Goal: Information Seeking & Learning: Check status

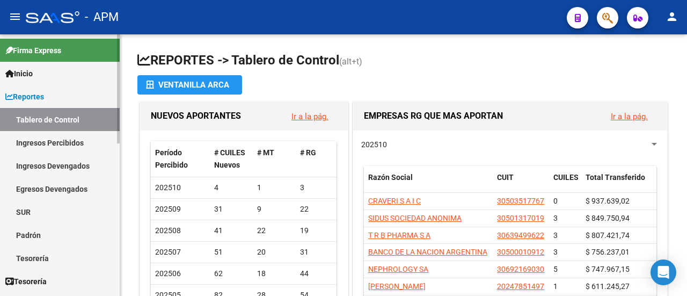
click at [55, 144] on link "Ingresos Percibidos" at bounding box center [60, 142] width 120 height 23
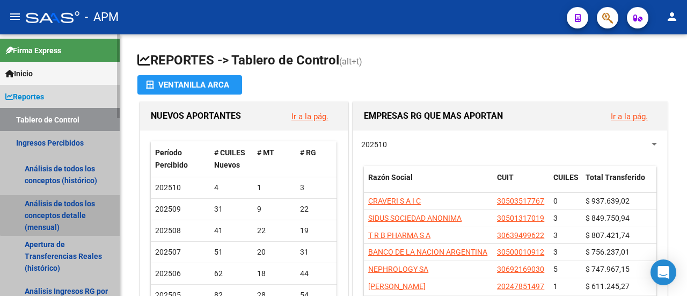
click at [65, 214] on link "Análisis de todos los conceptos detalle (mensual)" at bounding box center [60, 215] width 120 height 41
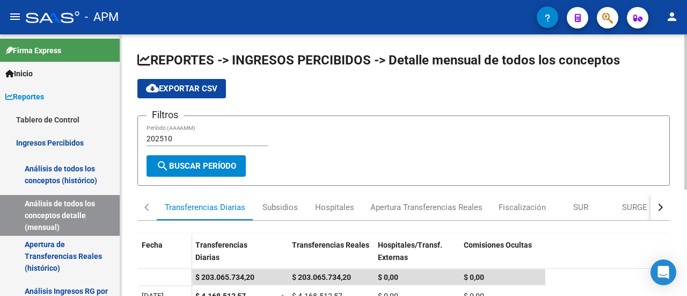
click at [658, 207] on div "button" at bounding box center [659, 207] width 8 height 8
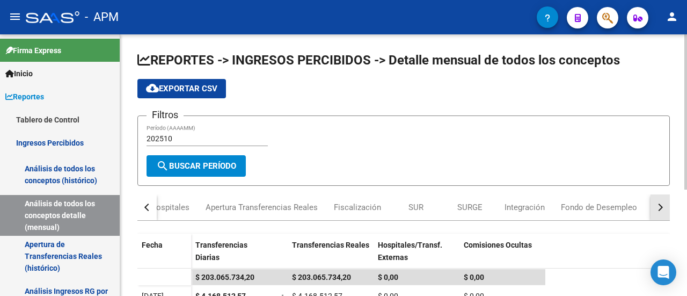
click at [661, 207] on div "button" at bounding box center [659, 207] width 8 height 8
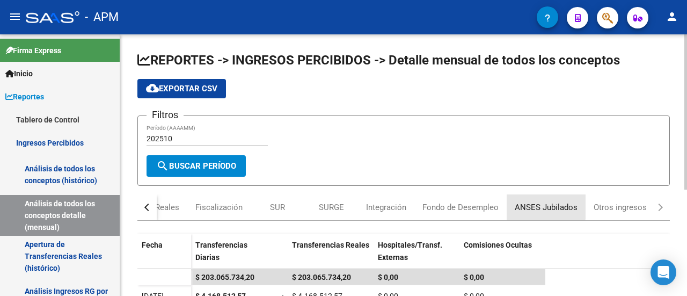
click at [539, 204] on div "ANSES Jubilados" at bounding box center [545, 207] width 63 height 12
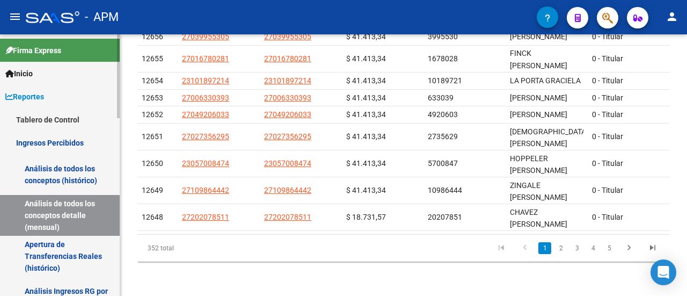
scroll to position [230, 0]
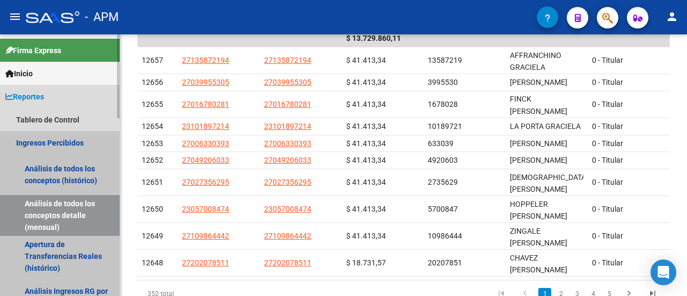
click at [78, 208] on link "Análisis de todos los conceptos detalle (mensual)" at bounding box center [60, 215] width 120 height 41
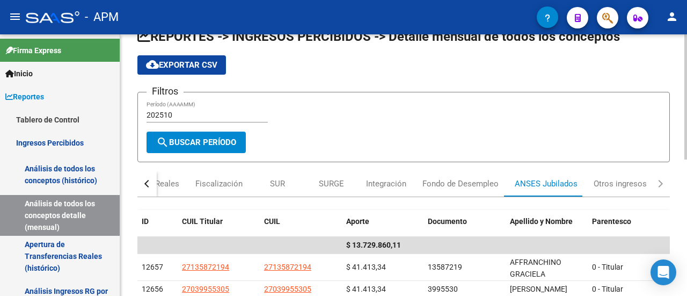
scroll to position [16, 0]
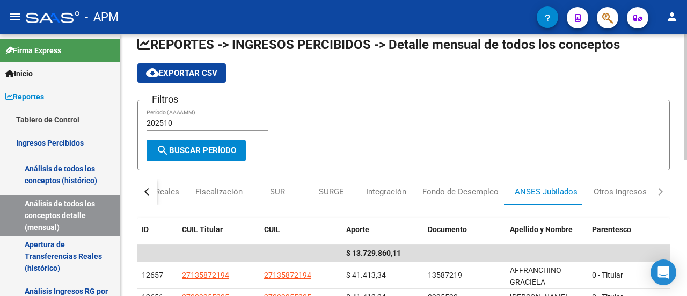
click at [148, 189] on div "button" at bounding box center [148, 192] width 8 height 8
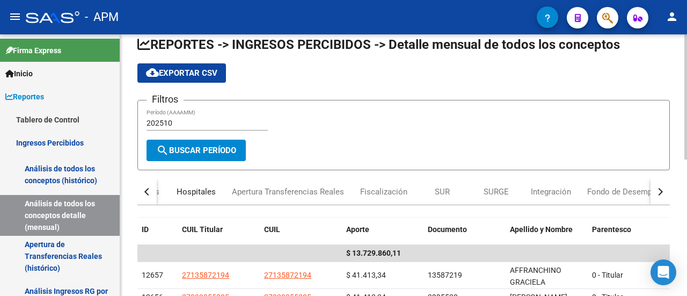
click at [184, 190] on div "Hospitales" at bounding box center [195, 192] width 39 height 12
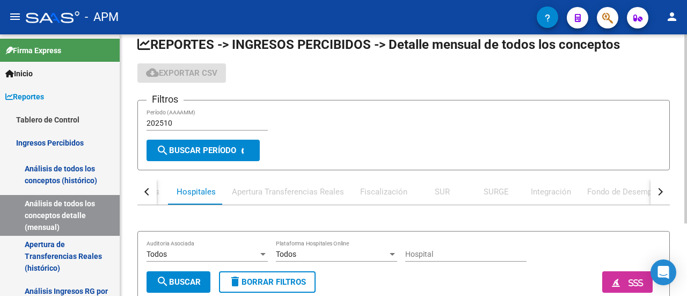
scroll to position [0, 0]
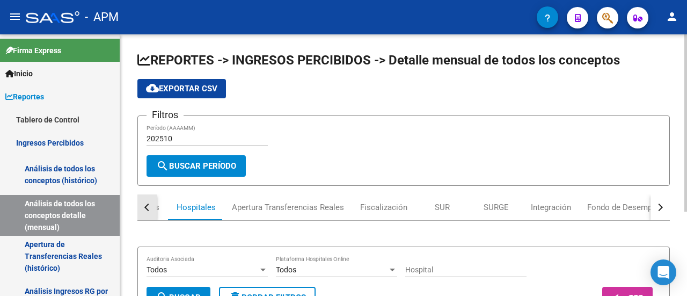
click at [149, 210] on button "button" at bounding box center [146, 207] width 19 height 26
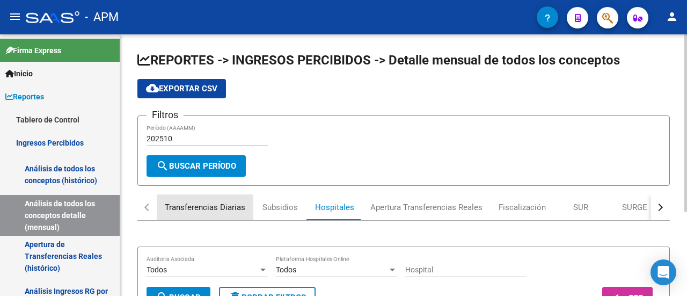
click at [193, 209] on div "Transferencias Diarias" at bounding box center [205, 207] width 80 height 12
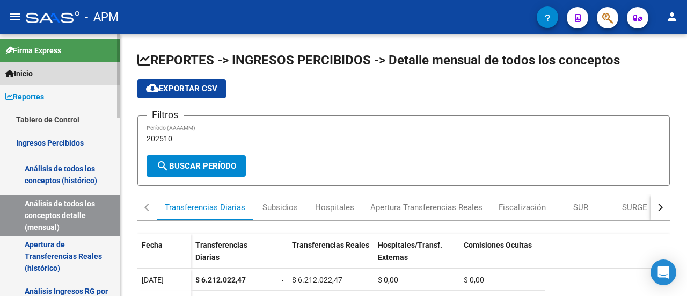
click at [32, 70] on span "Inicio" at bounding box center [18, 74] width 27 height 12
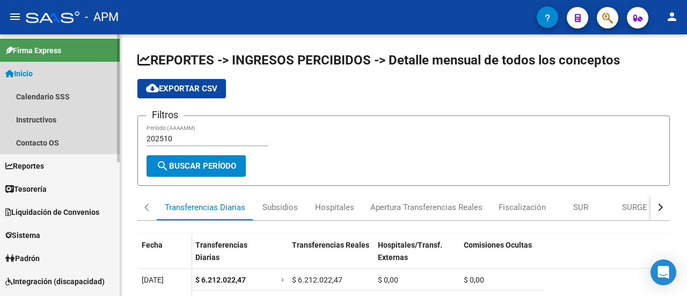
click at [33, 72] on span "Inicio" at bounding box center [18, 74] width 27 height 12
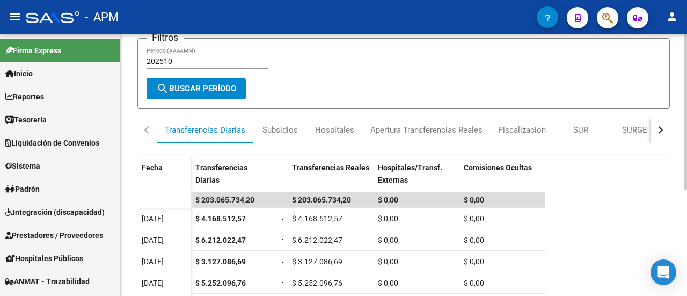
scroll to position [17, 0]
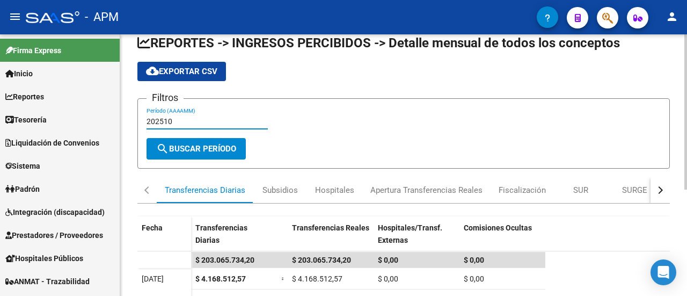
click at [179, 117] on input "202510" at bounding box center [206, 121] width 121 height 9
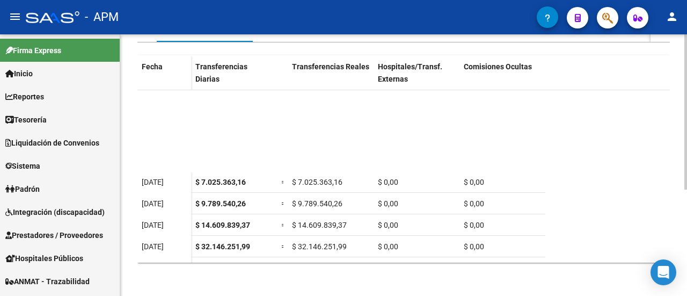
scroll to position [0, 0]
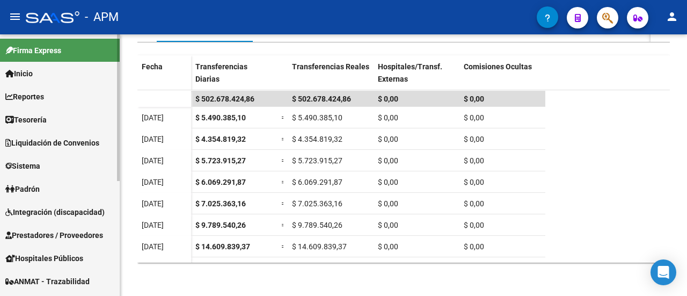
type input "202509"
click at [35, 99] on span "Reportes" at bounding box center [24, 97] width 39 height 12
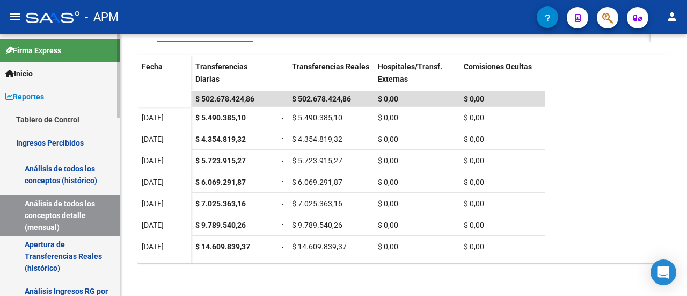
click at [49, 107] on link "Reportes" at bounding box center [60, 96] width 120 height 23
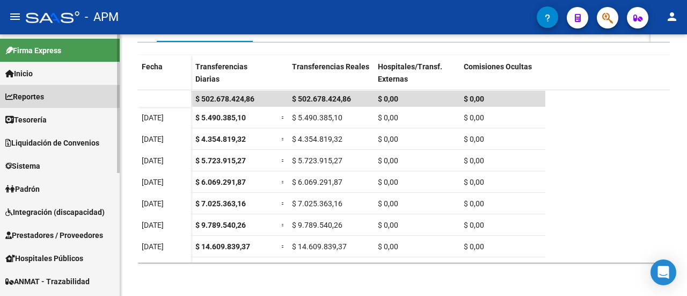
drag, startPoint x: 44, startPoint y: 115, endPoint x: 107, endPoint y: 176, distance: 88.0
click at [44, 115] on link "Tablero de Control" at bounding box center [60, 119] width 120 height 23
